Goal: Task Accomplishment & Management: Complete application form

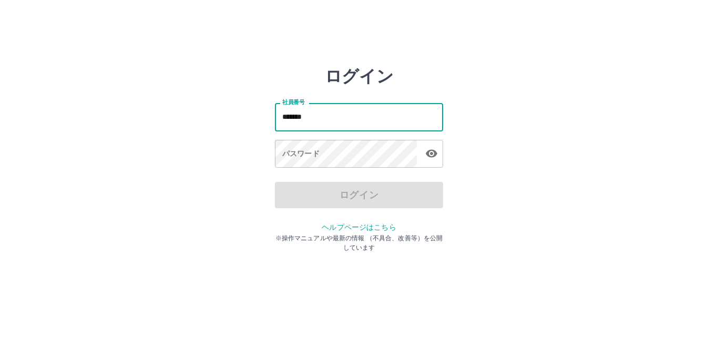
type input "*******"
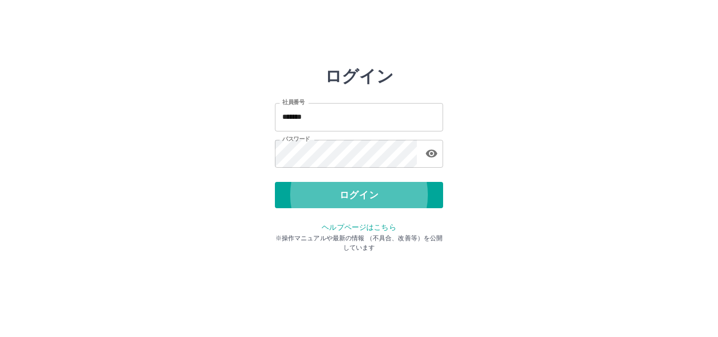
click at [275, 182] on button "ログイン" at bounding box center [359, 195] width 168 height 26
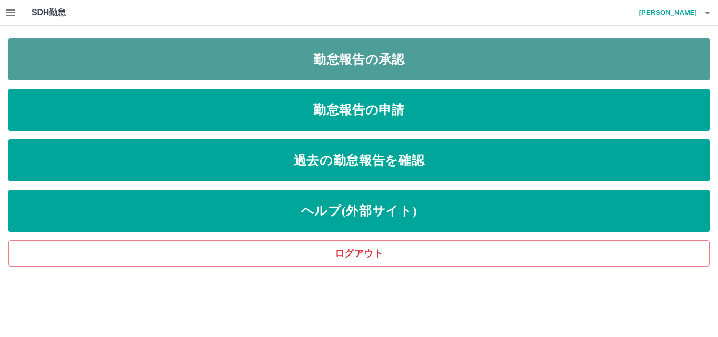
click at [319, 69] on link "勤怠報告の承認" at bounding box center [358, 59] width 701 height 42
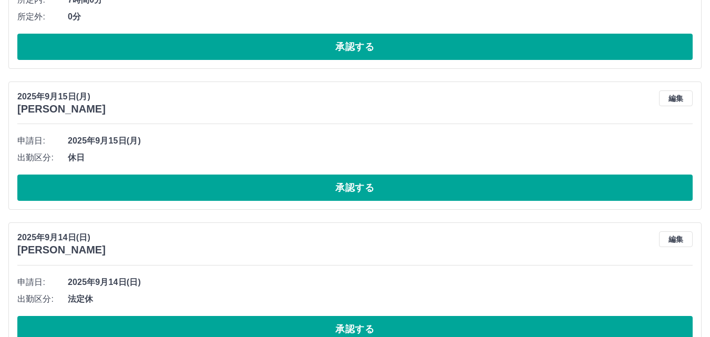
scroll to position [2954, 0]
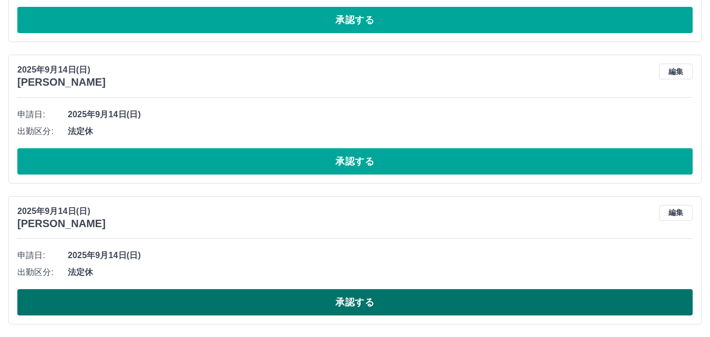
click at [338, 305] on button "承認する" at bounding box center [355, 302] width 676 height 26
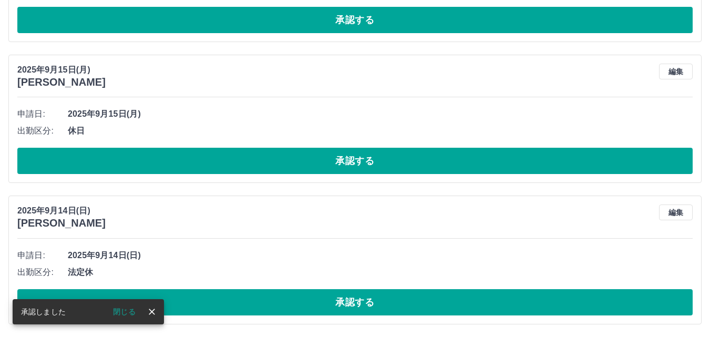
scroll to position [2813, 0]
click at [338, 305] on button "承認する" at bounding box center [355, 302] width 676 height 26
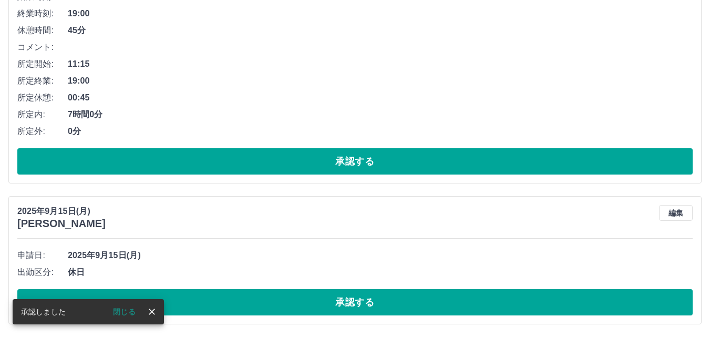
scroll to position [2671, 0]
click at [338, 305] on button "承認する" at bounding box center [355, 302] width 676 height 26
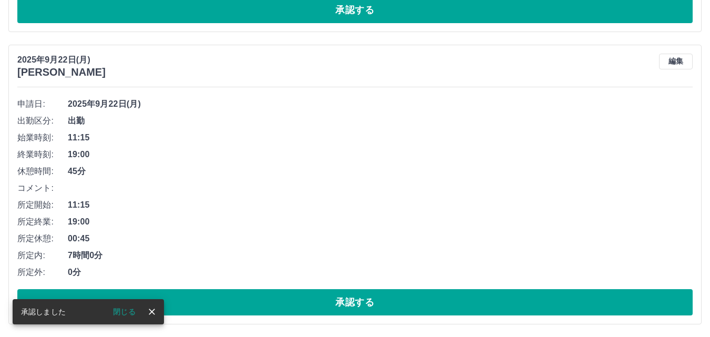
scroll to position [2530, 0]
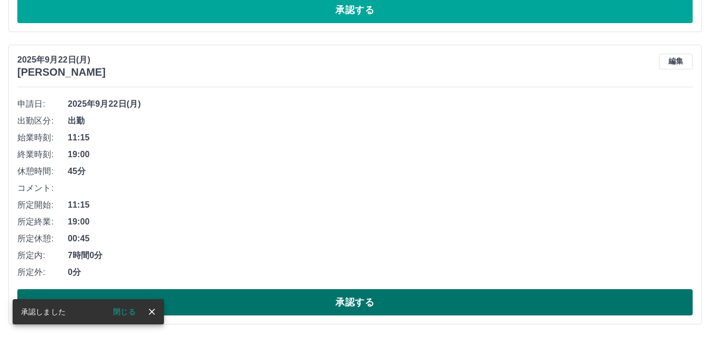
click at [351, 300] on button "承認する" at bounding box center [355, 302] width 676 height 26
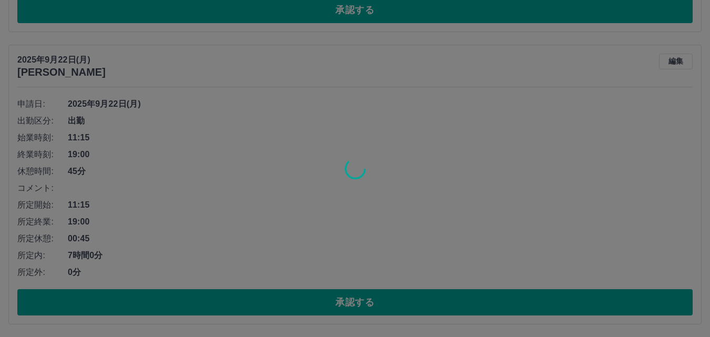
scroll to position [2238, 0]
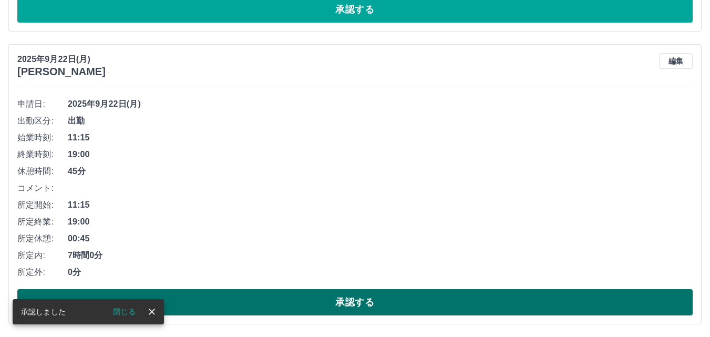
click at [343, 306] on button "承認する" at bounding box center [355, 302] width 676 height 26
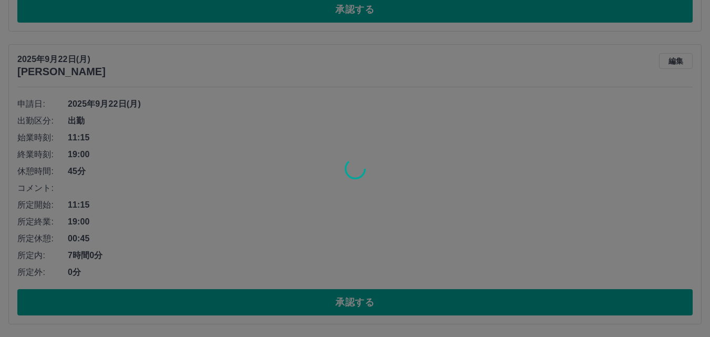
scroll to position [1945, 0]
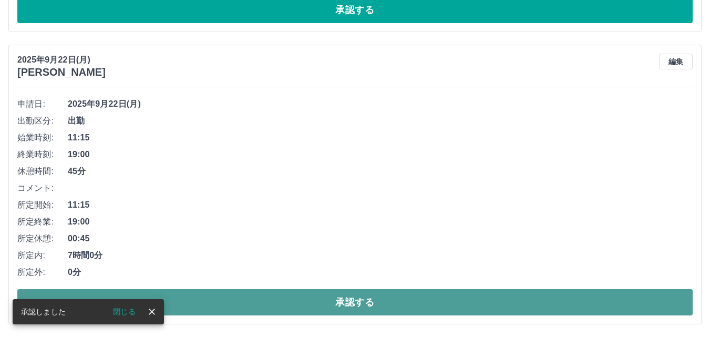
click at [363, 305] on button "承認する" at bounding box center [355, 302] width 676 height 26
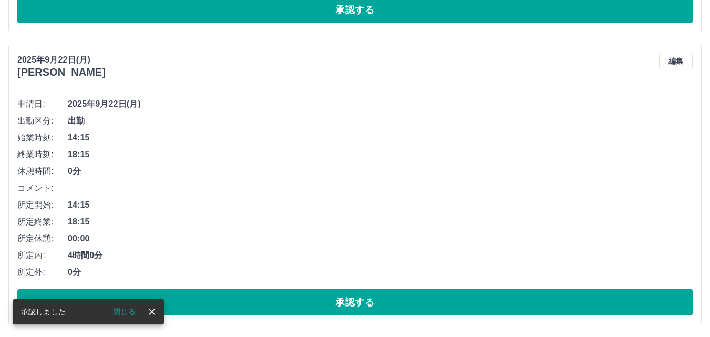
scroll to position [1653, 0]
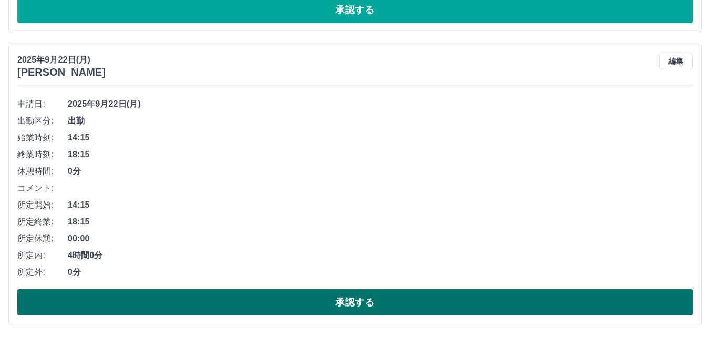
click at [339, 296] on button "承認する" at bounding box center [355, 302] width 676 height 26
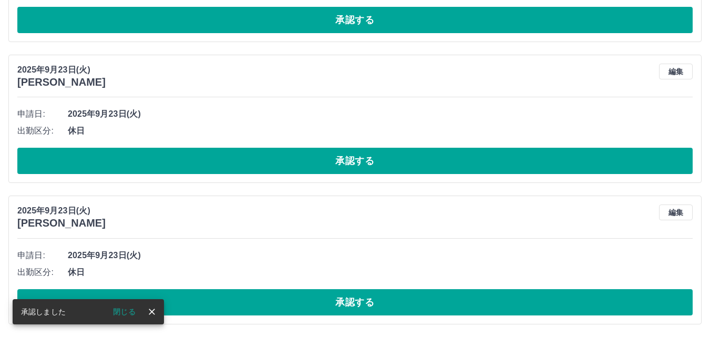
scroll to position [1361, 0]
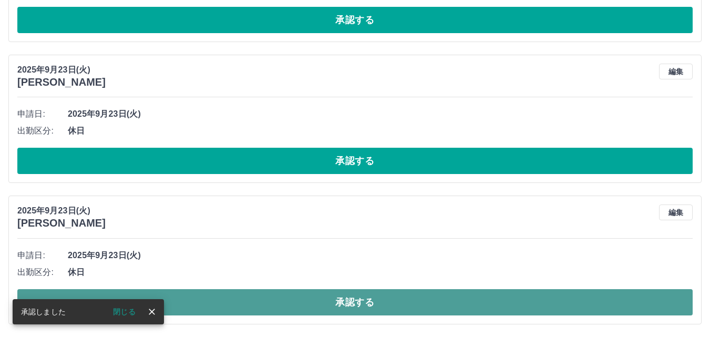
click at [360, 307] on button "承認する" at bounding box center [355, 302] width 676 height 26
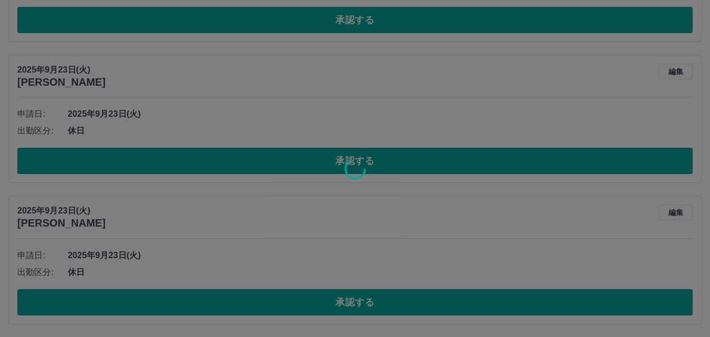
scroll to position [1219, 0]
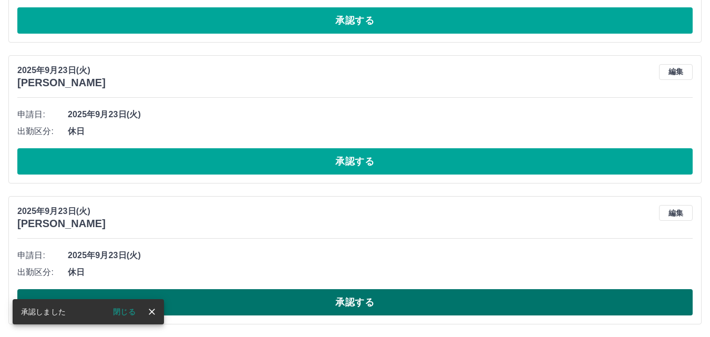
click at [331, 305] on button "承認する" at bounding box center [355, 302] width 676 height 26
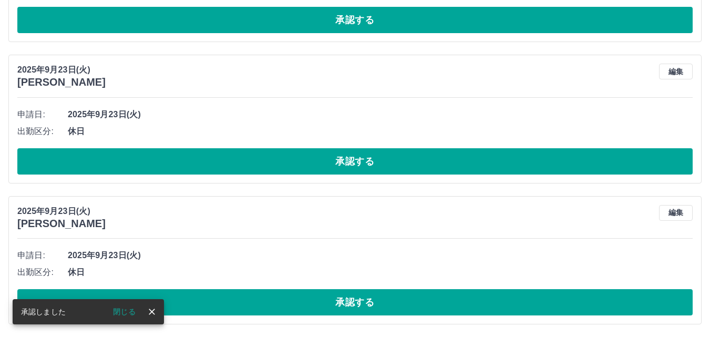
scroll to position [1078, 0]
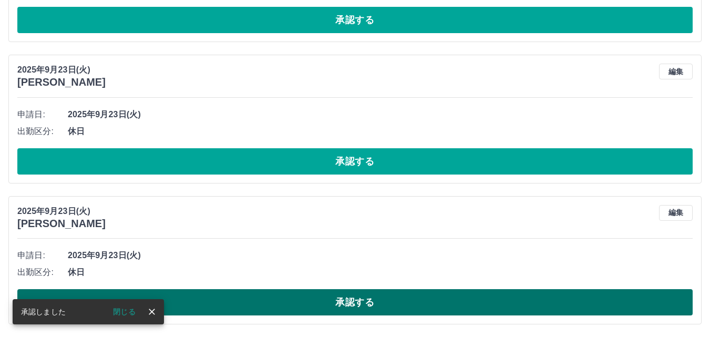
click at [353, 298] on button "承認する" at bounding box center [355, 302] width 676 height 26
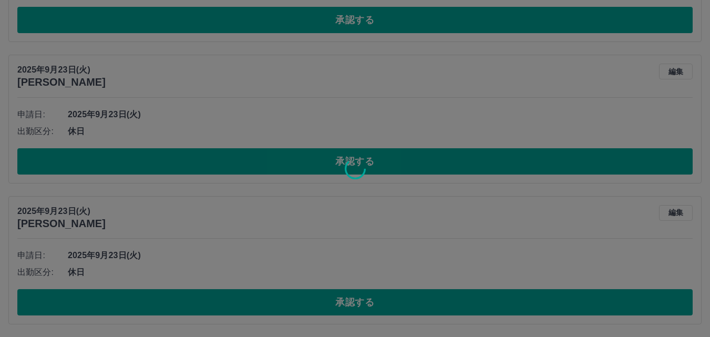
scroll to position [937, 0]
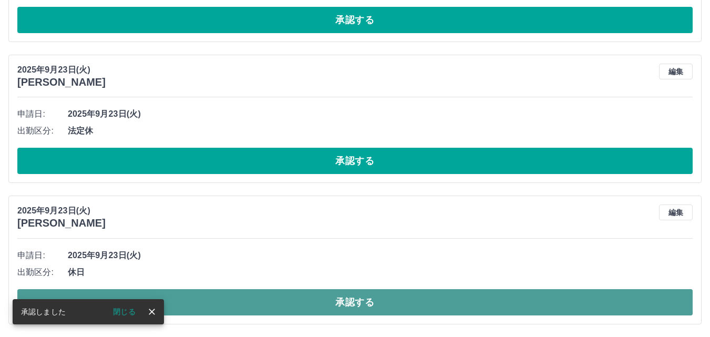
click at [332, 309] on button "承認する" at bounding box center [355, 302] width 676 height 26
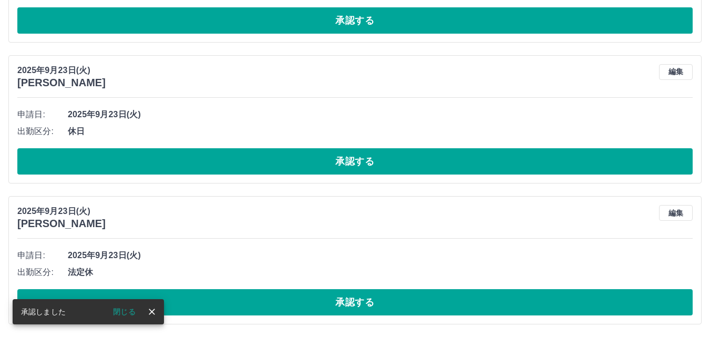
scroll to position [796, 0]
click at [670, 213] on button "編集" at bounding box center [676, 213] width 34 height 16
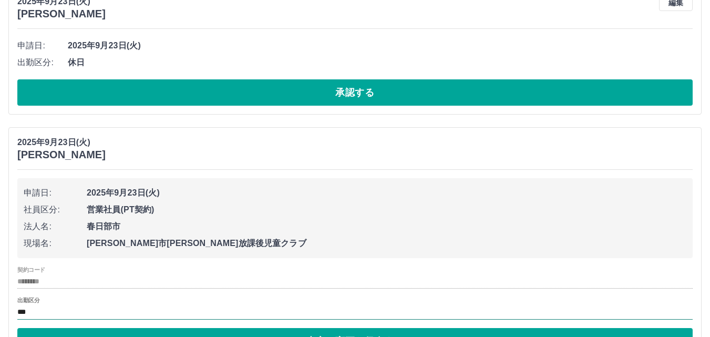
scroll to position [938, 0]
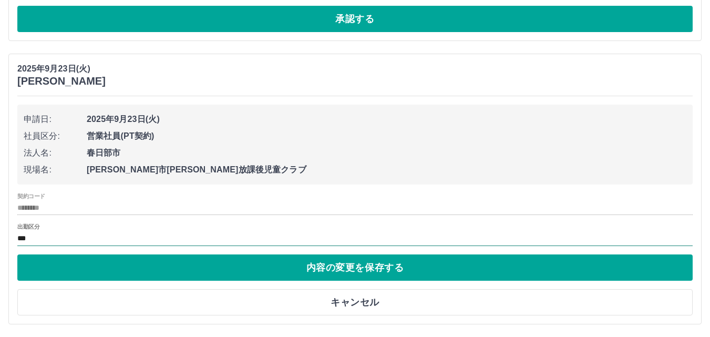
click at [46, 238] on input "***" at bounding box center [355, 238] width 676 height 13
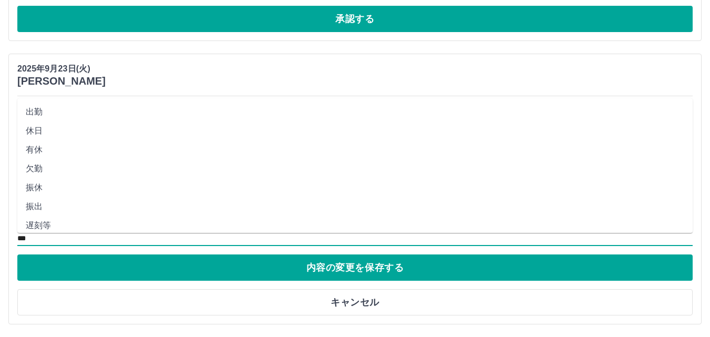
click at [42, 126] on li "休日" at bounding box center [355, 130] width 676 height 19
type input "**"
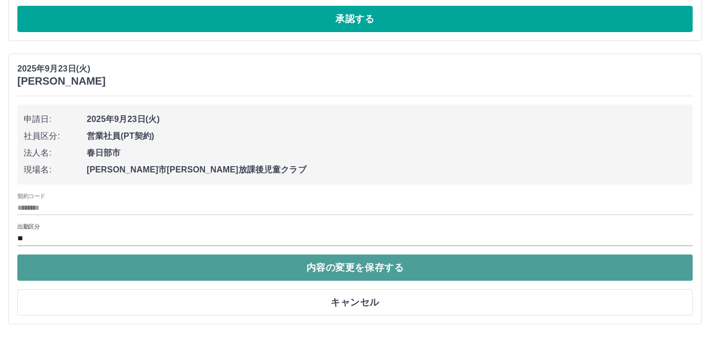
click at [165, 275] on button "内容の変更を保存する" at bounding box center [355, 267] width 676 height 26
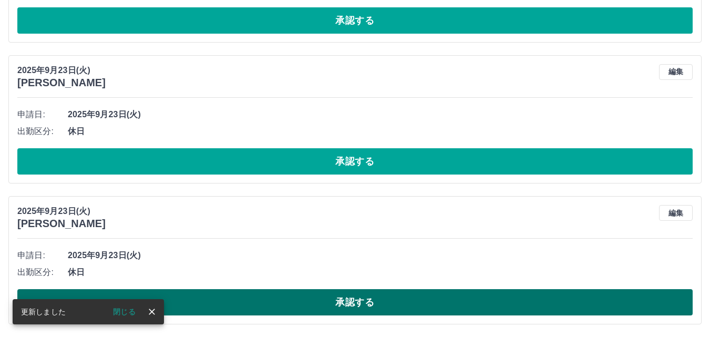
click at [345, 303] on button "承認する" at bounding box center [355, 302] width 676 height 26
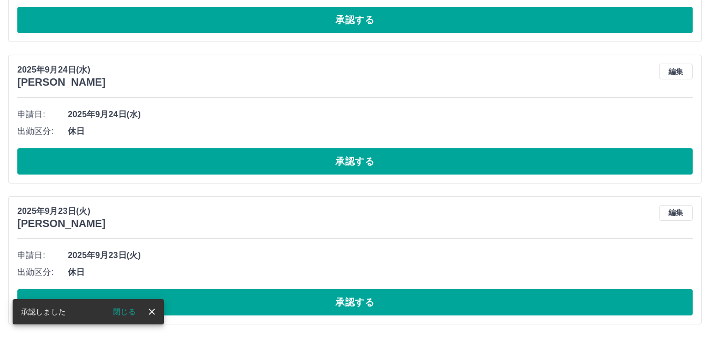
scroll to position [655, 0]
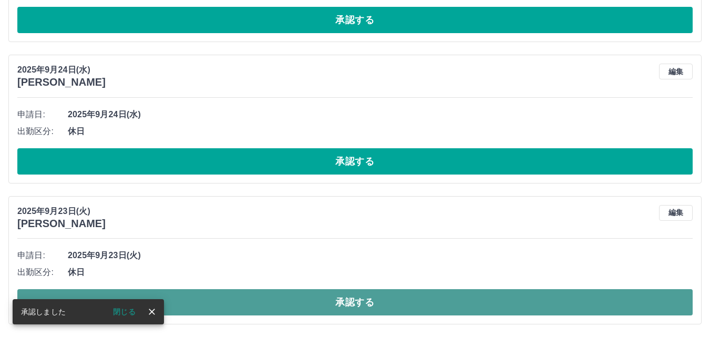
click at [348, 304] on button "承認する" at bounding box center [355, 302] width 676 height 26
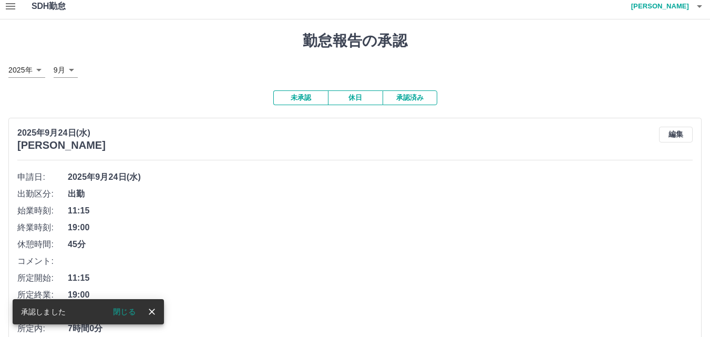
scroll to position [0, 0]
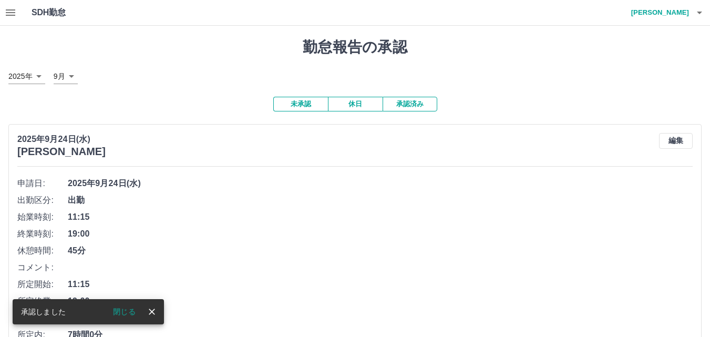
click at [8, 11] on icon "button" at bounding box center [10, 12] width 13 height 13
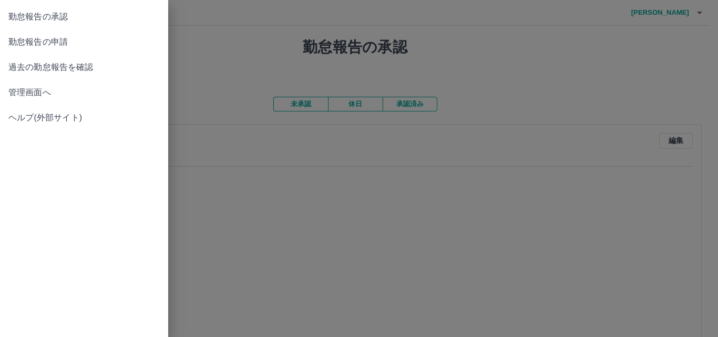
click at [33, 41] on span "勤怠報告の申請" at bounding box center [83, 42] width 151 height 13
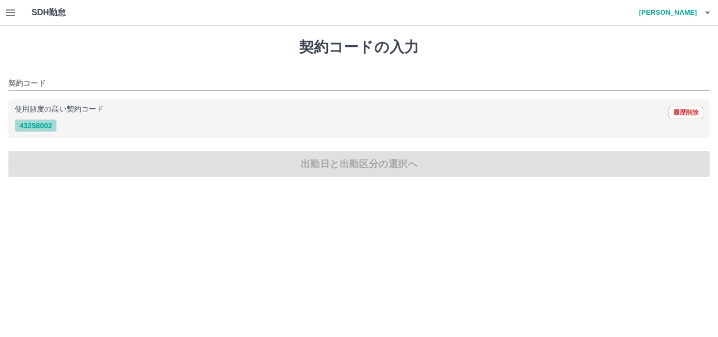
click at [50, 129] on button "43258002" at bounding box center [36, 125] width 42 height 13
type input "********"
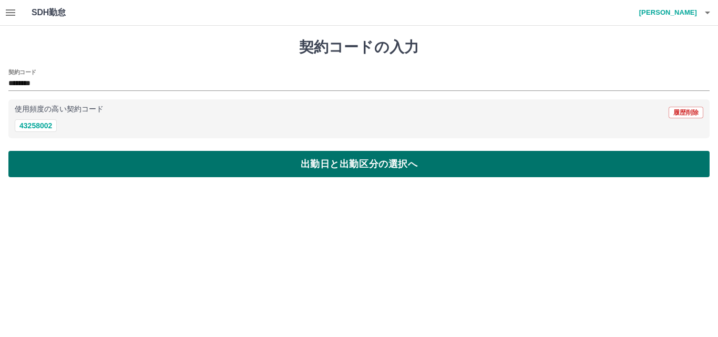
click at [53, 154] on button "出勤日と出勤区分の選択へ" at bounding box center [358, 164] width 701 height 26
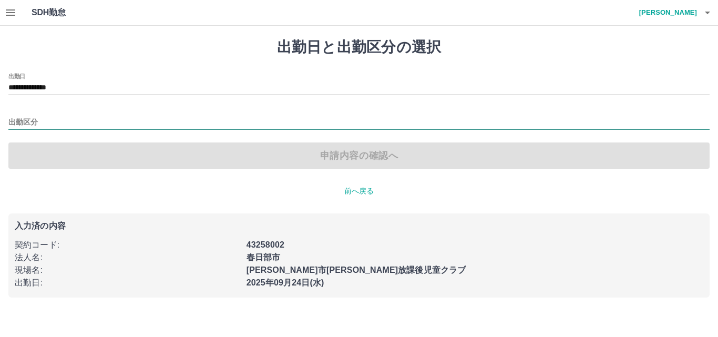
click at [43, 119] on input "出勤区分" at bounding box center [358, 122] width 701 height 13
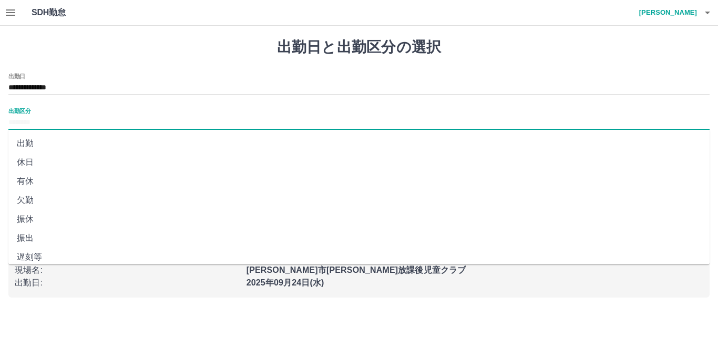
click at [40, 141] on li "出勤" at bounding box center [358, 143] width 701 height 19
type input "**"
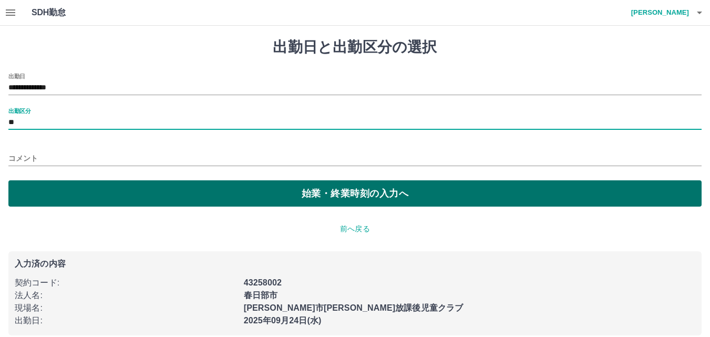
click at [57, 187] on button "始業・終業時刻の入力へ" at bounding box center [354, 193] width 693 height 26
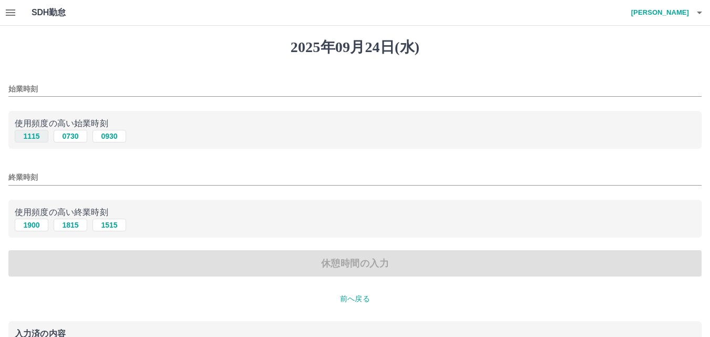
click at [32, 138] on button "1115" at bounding box center [32, 136] width 34 height 13
type input "****"
click at [33, 226] on button "1900" at bounding box center [32, 225] width 34 height 13
type input "****"
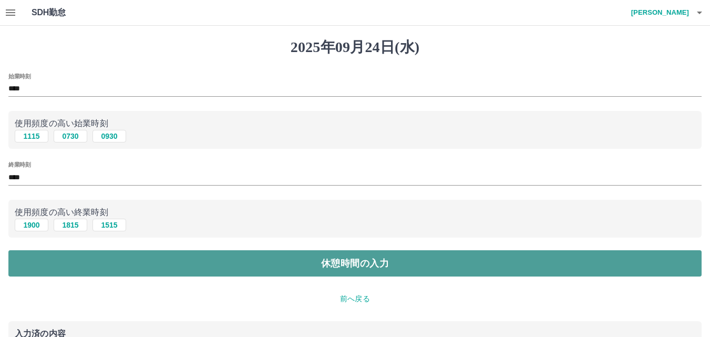
click at [46, 262] on button "休憩時間の入力" at bounding box center [354, 263] width 693 height 26
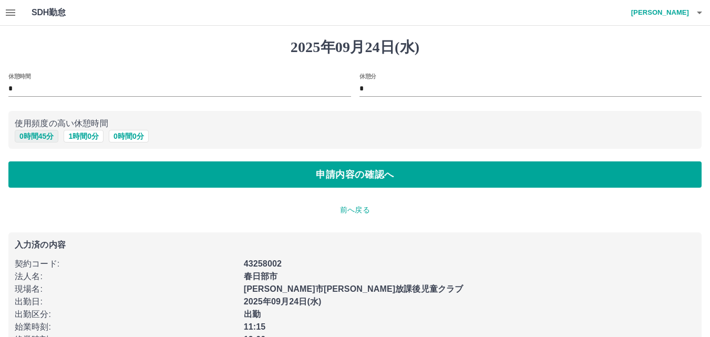
click at [42, 135] on button "0 時間 45 分" at bounding box center [37, 136] width 44 height 13
type input "**"
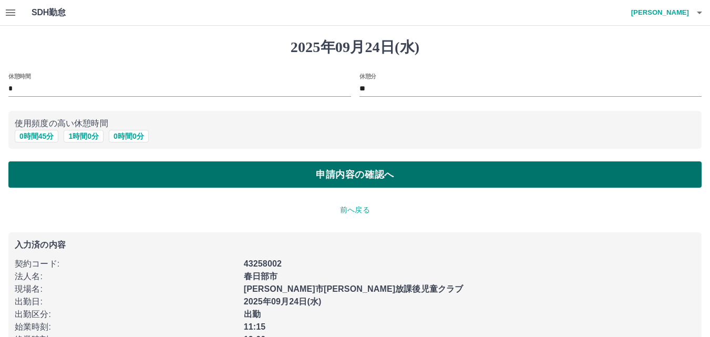
click at [52, 167] on button "申請内容の確認へ" at bounding box center [354, 174] width 693 height 26
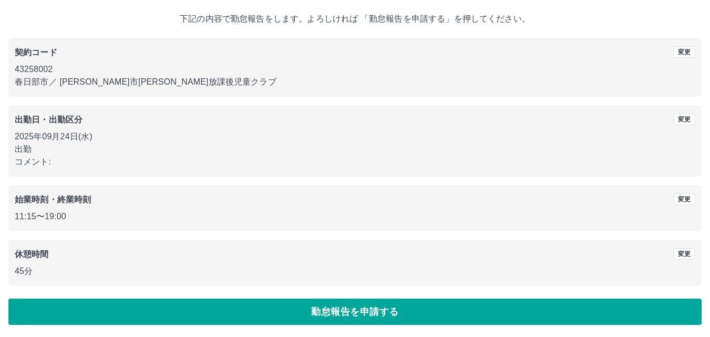
scroll to position [57, 0]
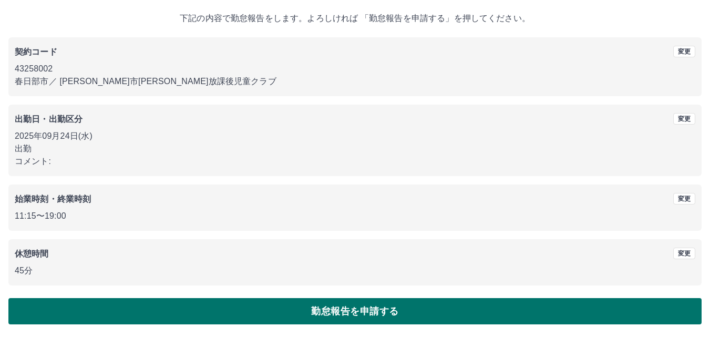
click at [239, 308] on button "勤怠報告を申請する" at bounding box center [354, 311] width 693 height 26
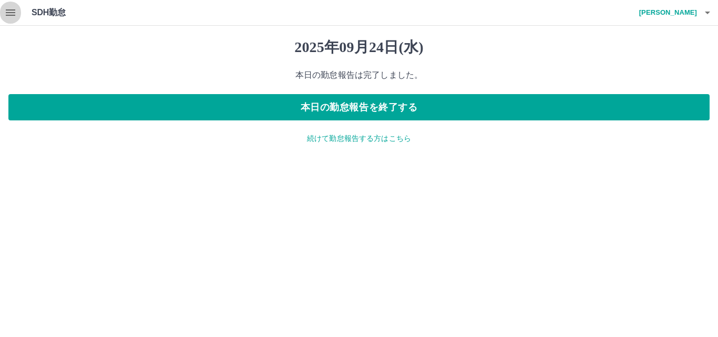
click at [13, 7] on icon "button" at bounding box center [10, 12] width 13 height 13
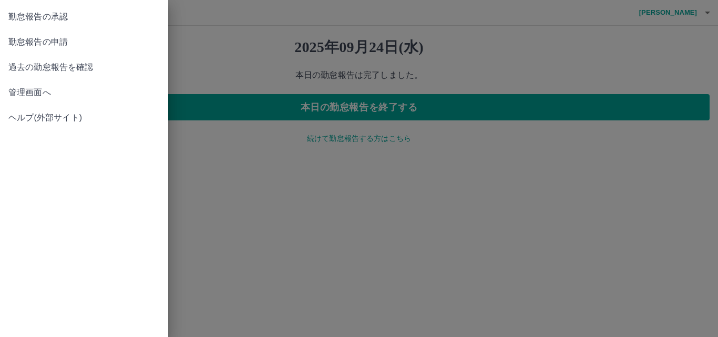
click at [26, 93] on span "管理画面へ" at bounding box center [83, 92] width 151 height 13
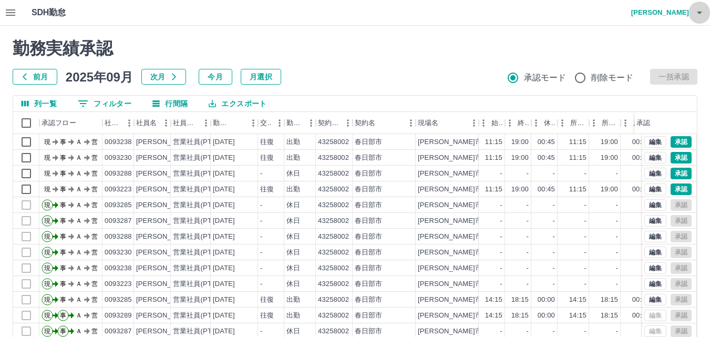
click at [698, 10] on icon "button" at bounding box center [699, 12] width 13 height 13
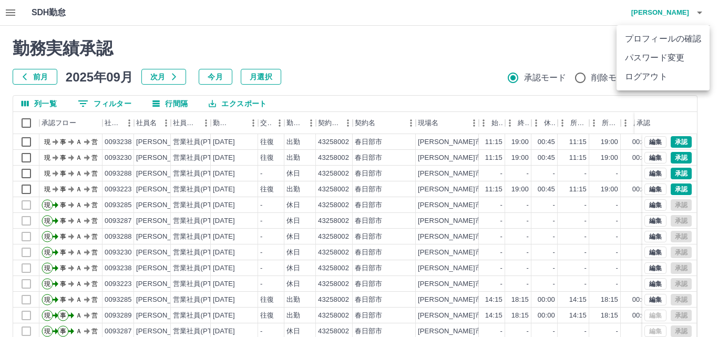
click at [655, 79] on li "ログアウト" at bounding box center [663, 76] width 93 height 19
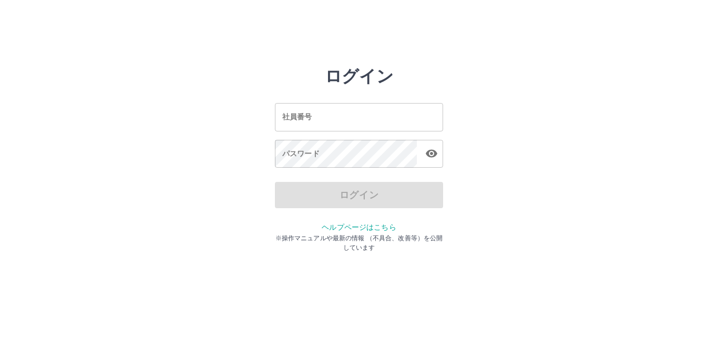
click at [334, 121] on input "社員番号" at bounding box center [359, 117] width 168 height 28
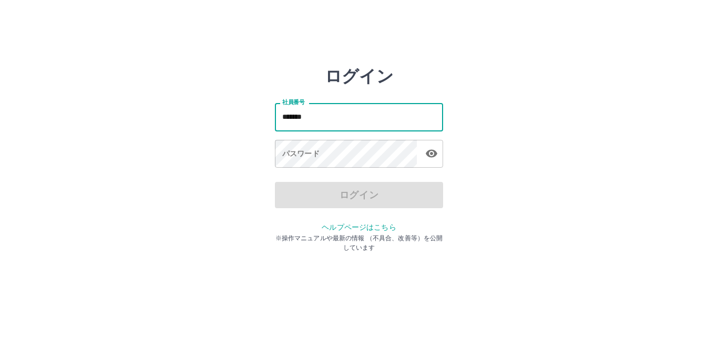
type input "*******"
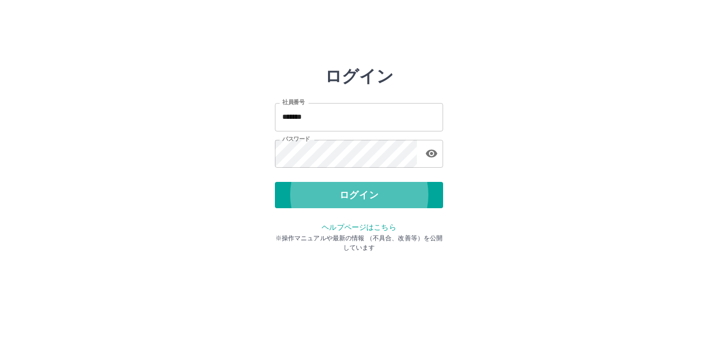
click at [275, 182] on button "ログイン" at bounding box center [359, 195] width 168 height 26
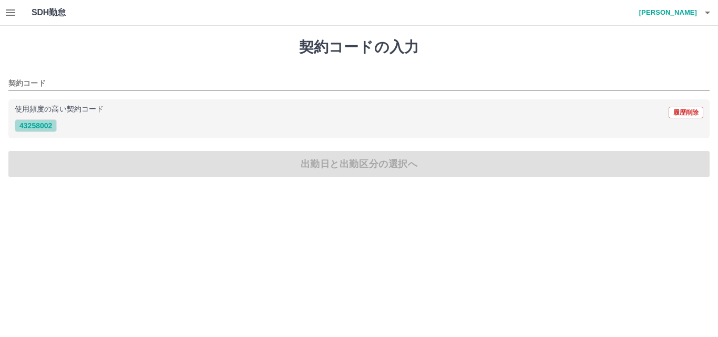
click at [44, 130] on button "43258002" at bounding box center [36, 125] width 42 height 13
type input "********"
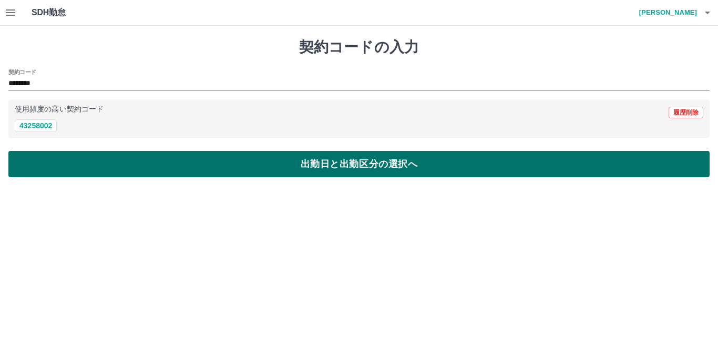
click at [53, 175] on button "出勤日と出勤区分の選択へ" at bounding box center [358, 164] width 701 height 26
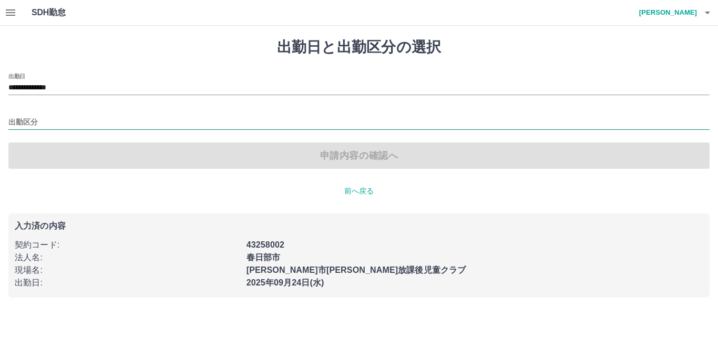
click at [52, 124] on input "出勤区分" at bounding box center [358, 122] width 701 height 13
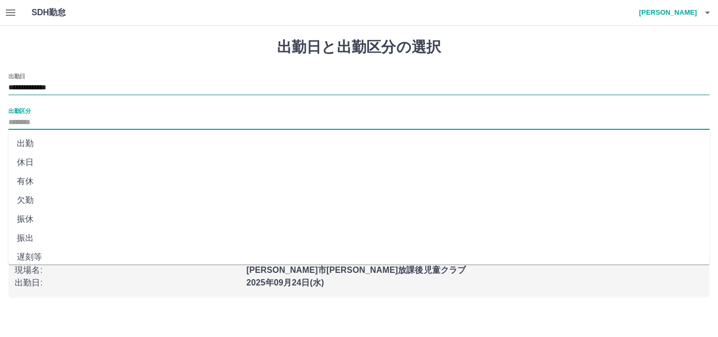
click at [59, 89] on input "**********" at bounding box center [358, 87] width 701 height 13
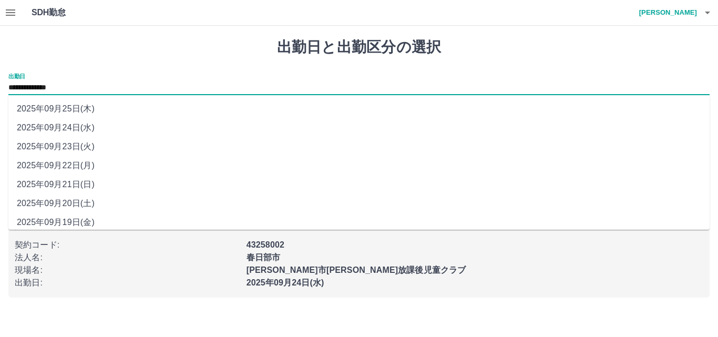
click at [60, 146] on li "2025年09月23日(火)" at bounding box center [358, 146] width 701 height 19
type input "**********"
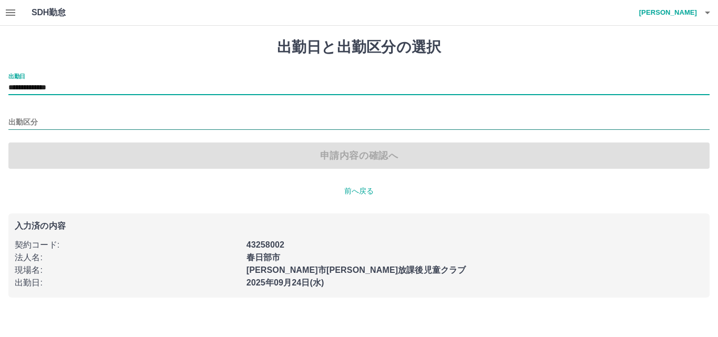
click at [56, 119] on input "出勤区分" at bounding box center [358, 122] width 701 height 13
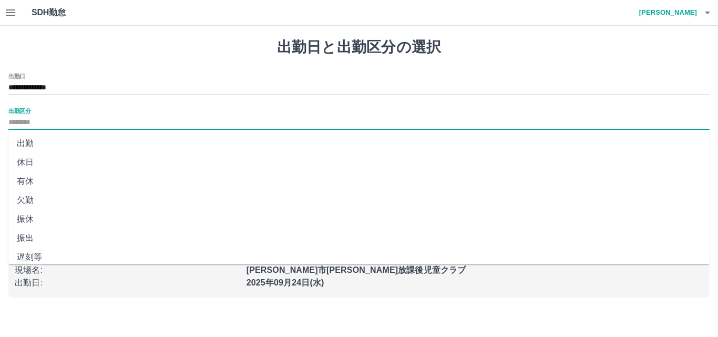
click at [36, 162] on li "休日" at bounding box center [358, 162] width 701 height 19
type input "**"
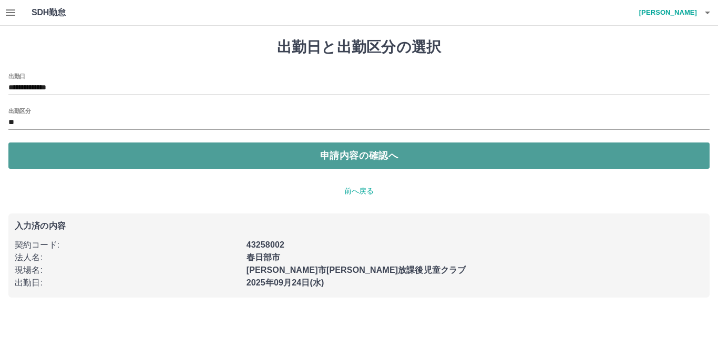
click at [55, 155] on button "申請内容の確認へ" at bounding box center [358, 155] width 701 height 26
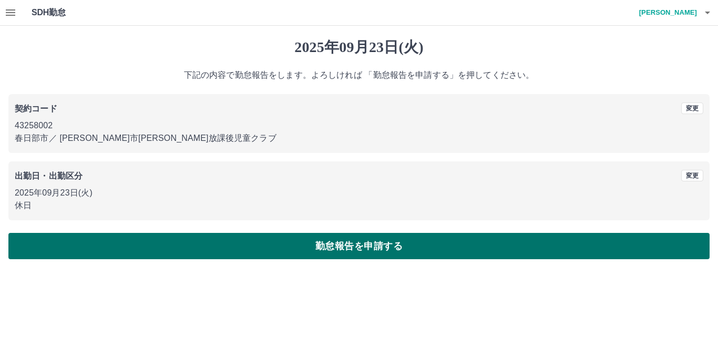
click at [180, 251] on button "勤怠報告を申請する" at bounding box center [358, 246] width 701 height 26
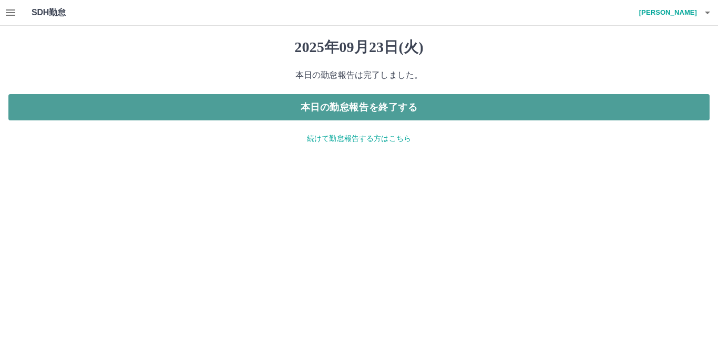
click at [400, 116] on button "本日の勤怠報告を終了する" at bounding box center [358, 107] width 701 height 26
